Goal: Task Accomplishment & Management: Use online tool/utility

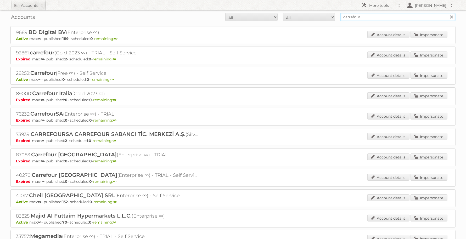
click at [365, 19] on input "carrefour" at bounding box center [397, 17] width 115 height 8
type input "kwantum"
click at [447, 13] on input "Search" at bounding box center [451, 17] width 8 height 8
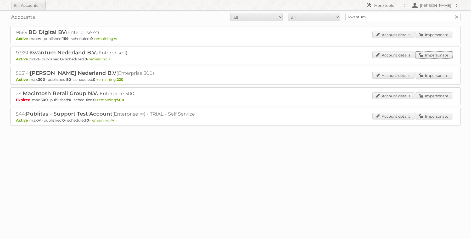
click at [424, 52] on link "Impersonate" at bounding box center [433, 55] width 37 height 7
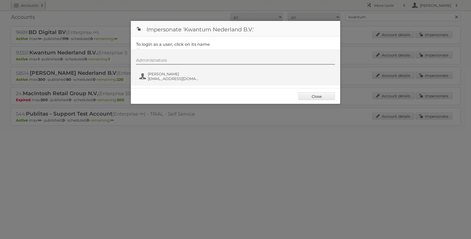
click at [222, 159] on div at bounding box center [235, 119] width 471 height 239
click at [328, 93] on link "Close" at bounding box center [316, 96] width 37 height 8
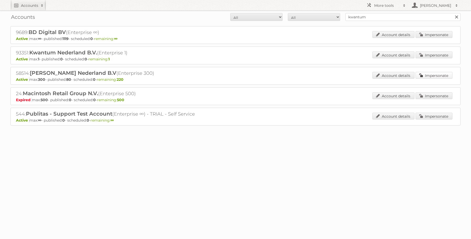
click at [431, 75] on link "Impersonate" at bounding box center [433, 75] width 37 height 7
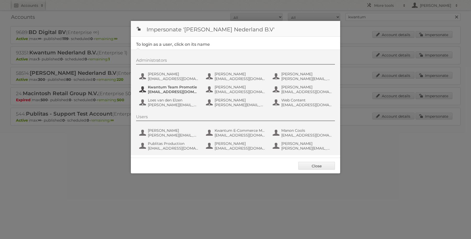
click at [166, 86] on span "Kwantum Team Promotie" at bounding box center [173, 87] width 51 height 5
